Goal: Information Seeking & Learning: Learn about a topic

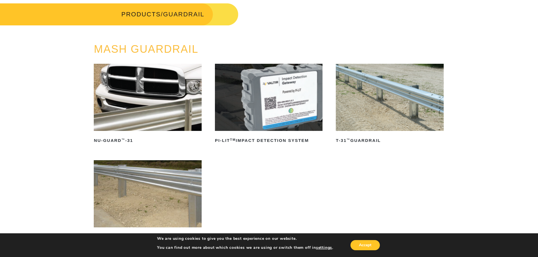
scroll to position [28, 0]
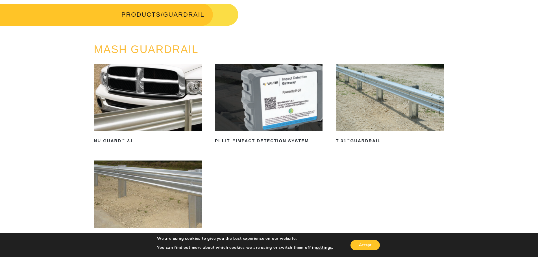
click at [374, 114] on img at bounding box center [390, 97] width 108 height 67
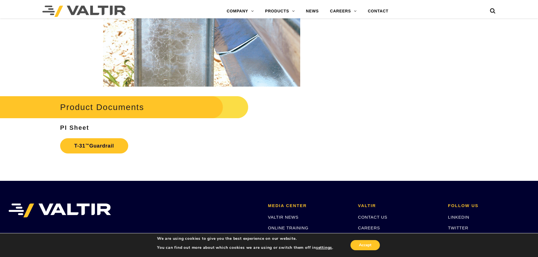
scroll to position [932, 0]
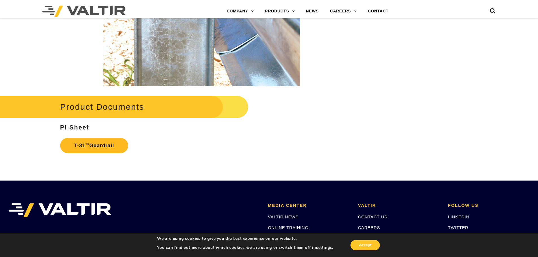
click at [101, 144] on link "T-31 ™ Guardrail" at bounding box center [94, 145] width 68 height 15
